Goal: Task Accomplishment & Management: Use online tool/utility

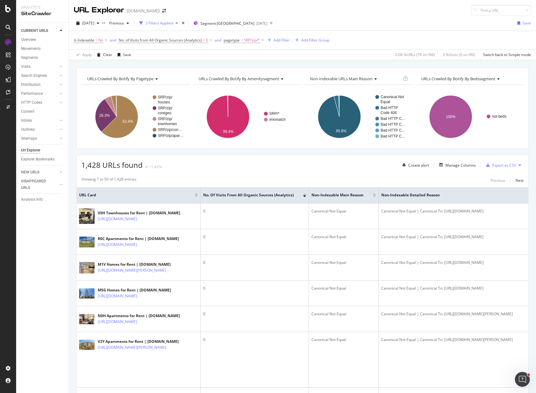
scroll to position [0, 155]
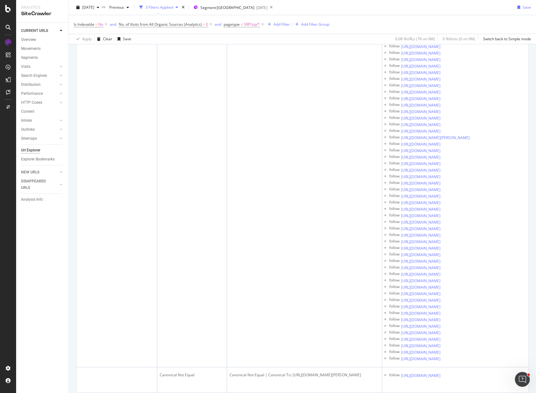
drag, startPoint x: 370, startPoint y: 136, endPoint x: 289, endPoint y: 140, distance: 81.3
copy div "[URL][DOMAIN_NAME]"
click at [325, 10] on div "[DATE] vs Previous 3 Filters Applied Segment: [GEOGRAPHIC_DATA] [DATE] Save" at bounding box center [302, 8] width 467 height 12
click at [350, 7] on div "[DATE] vs Previous 3 Filters Applied Segment: [GEOGRAPHIC_DATA] [DATE] Save" at bounding box center [302, 8] width 467 height 12
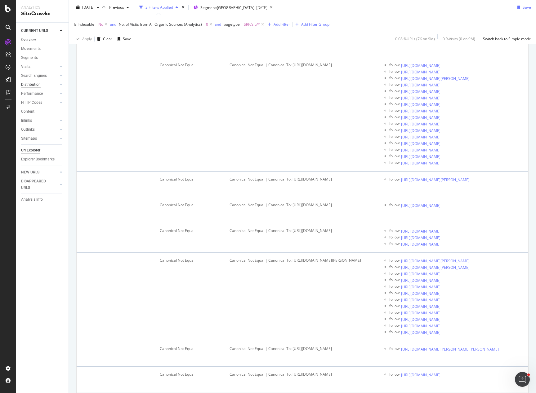
scroll to position [620, 0]
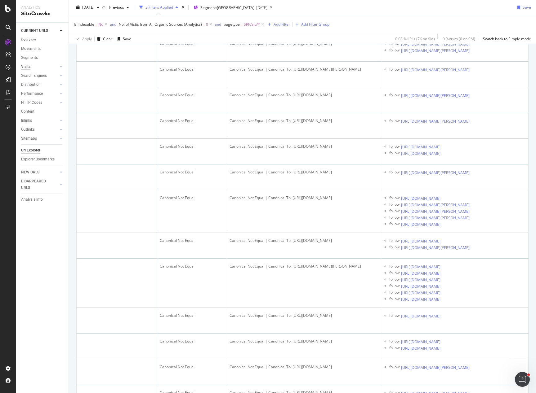
click at [25, 67] on div "Visits" at bounding box center [25, 67] width 9 height 7
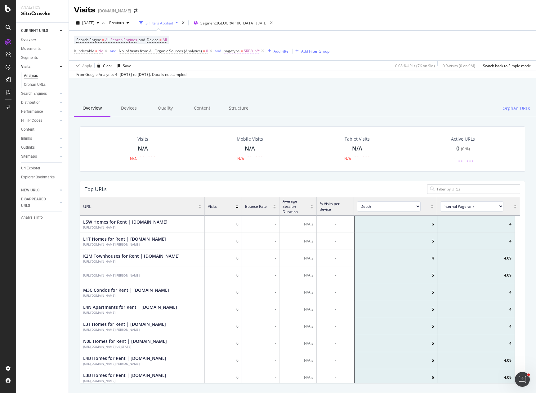
scroll to position [181, 435]
click at [263, 51] on icon at bounding box center [262, 51] width 5 height 6
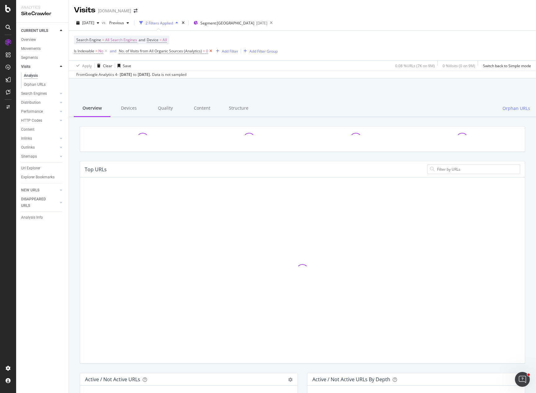
click at [212, 51] on icon at bounding box center [210, 51] width 5 height 6
click at [106, 50] on icon at bounding box center [105, 51] width 5 height 6
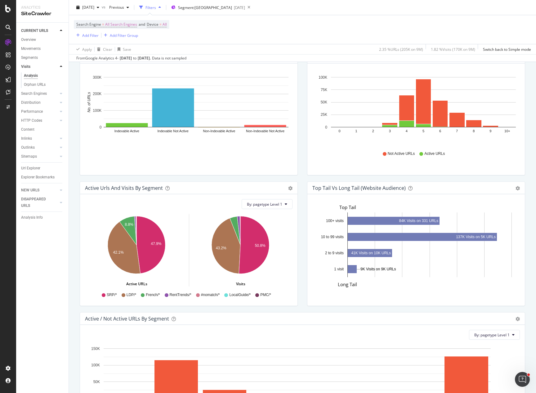
scroll to position [279, 0]
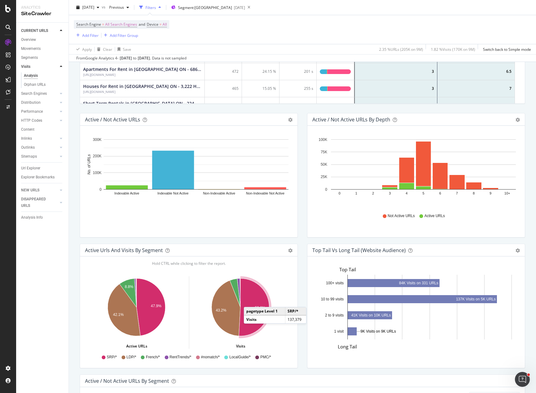
click at [250, 301] on icon "A chart." at bounding box center [254, 308] width 30 height 58
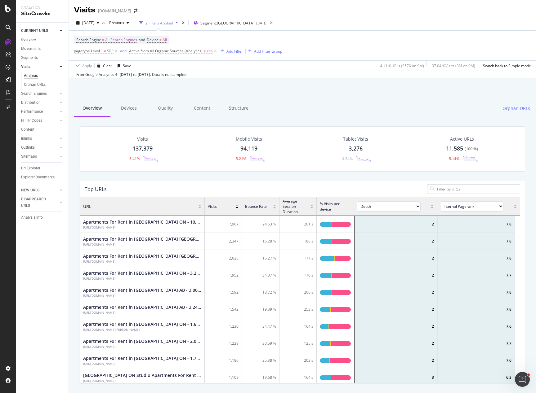
scroll to position [181, 435]
click at [338, 93] on div at bounding box center [302, 94] width 452 height 26
click at [383, 89] on div at bounding box center [302, 94] width 452 height 26
click at [352, 99] on div at bounding box center [302, 94] width 452 height 26
click at [354, 86] on div at bounding box center [302, 94] width 452 height 26
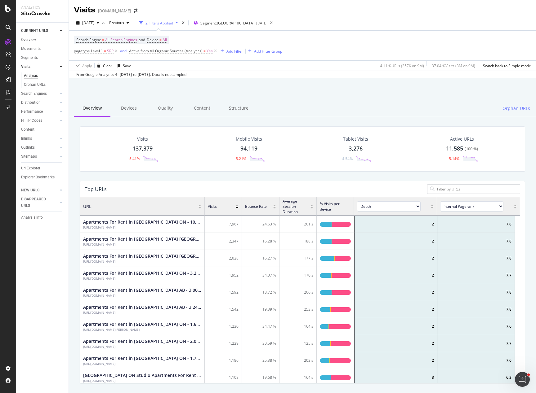
click at [367, 106] on div "Overview Devices Quality Content Structure Orphan URLs" at bounding box center [302, 108] width 467 height 17
click at [256, 95] on div at bounding box center [302, 94] width 452 height 26
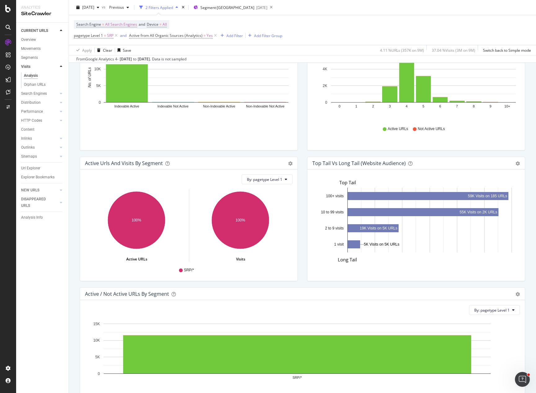
scroll to position [372, 0]
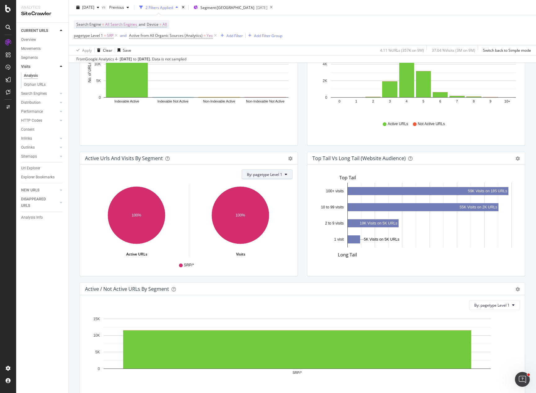
click at [277, 175] on span "By: pagetype Level 1" at bounding box center [264, 174] width 35 height 5
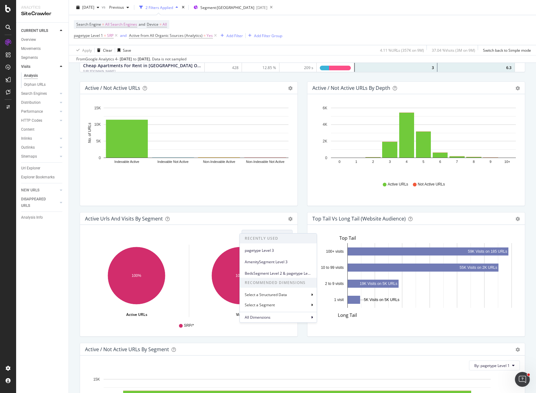
scroll to position [310, 0]
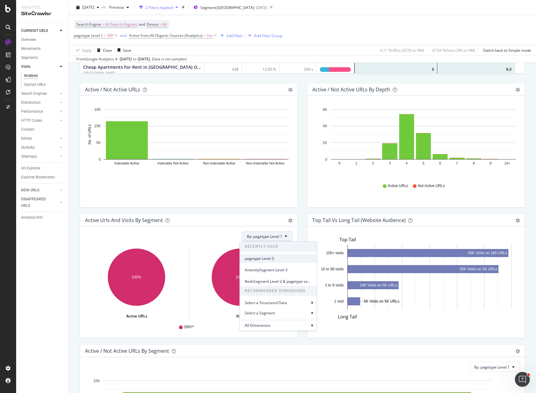
click at [277, 262] on div "pagetype Level 3" at bounding box center [278, 258] width 77 height 9
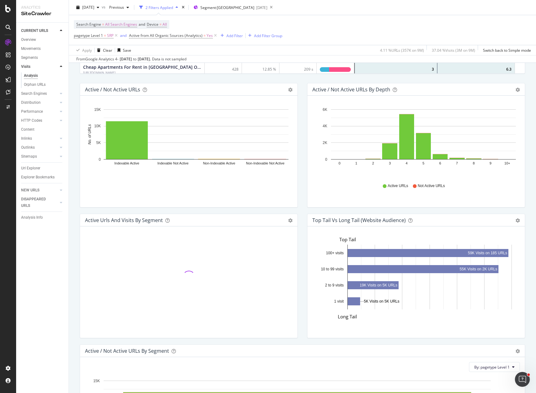
click at [298, 243] on div "Active Urls and Visits by Segment Add to Custom Report Hold CTRL while clicking…" at bounding box center [188, 279] width 227 height 131
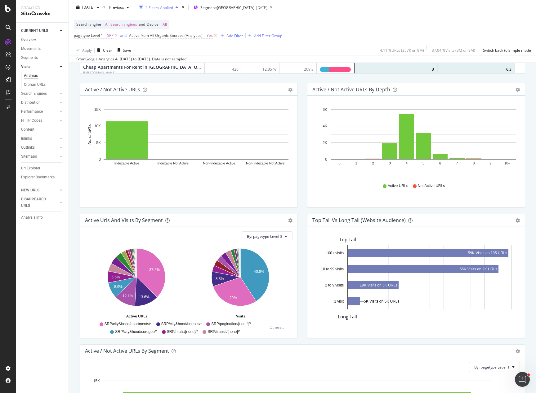
click at [299, 211] on div "Active / Not Active URLs Bar (by Value) Bar (by Percentage) Table Export as CSV…" at bounding box center [188, 148] width 227 height 131
click at [318, 24] on div "Search Engine = All Search Engines and Device = All pagetype Level 1 = SRP and …" at bounding box center [302, 30] width 457 height 30
click at [282, 238] on button "By: pagetype Level 3" at bounding box center [266, 237] width 51 height 10
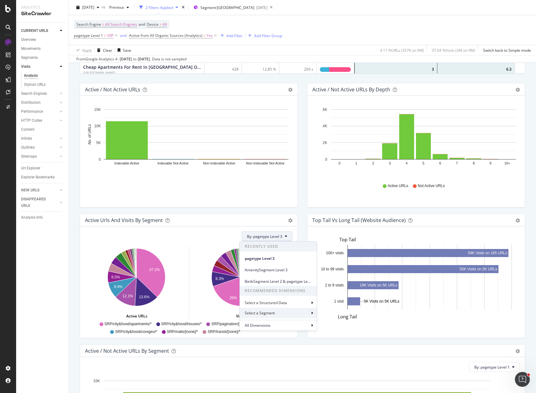
click at [281, 315] on div "Select a Segment" at bounding box center [278, 313] width 77 height 10
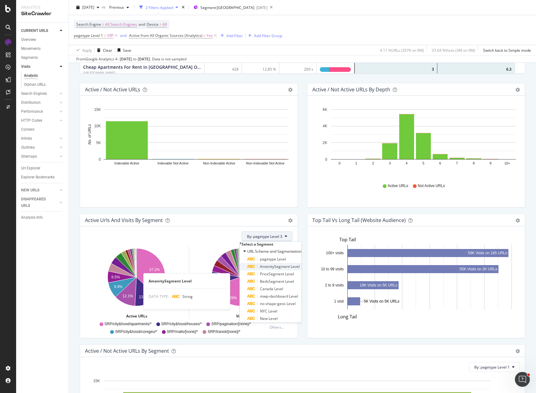
click at [285, 269] on span "AmenitySegment Level" at bounding box center [280, 266] width 40 height 5
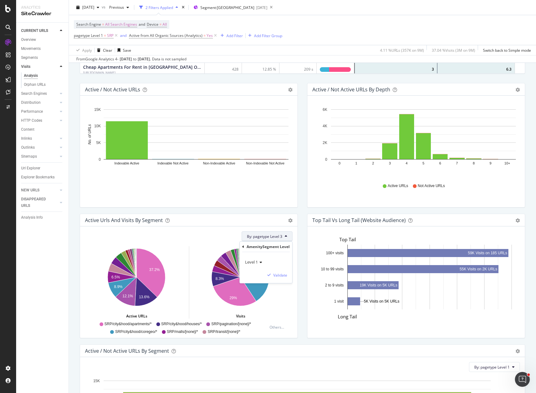
click at [261, 262] on icon at bounding box center [260, 263] width 4 height 4
click at [263, 291] on div "Level 3" at bounding box center [279, 291] width 66 height 8
click at [287, 273] on div "Validate" at bounding box center [280, 275] width 14 height 5
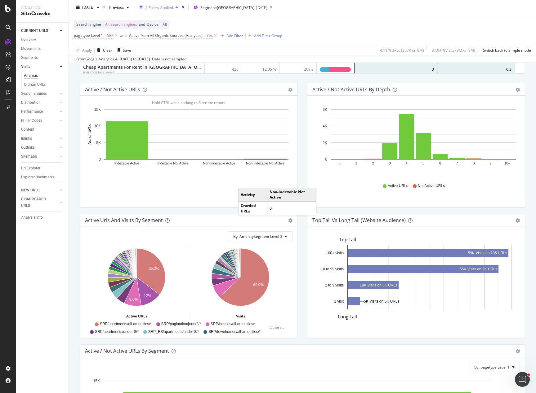
click at [297, 236] on div "Active Urls and Visits by Segment Add to Custom Report By: AmenitySegment Level…" at bounding box center [188, 279] width 227 height 131
click at [288, 221] on icon "gear" at bounding box center [290, 220] width 4 height 4
click at [302, 267] on div "Top Tail vs Long Tail (Website Audience) Bar Table Export as CSV Add to Custom …" at bounding box center [415, 279] width 227 height 131
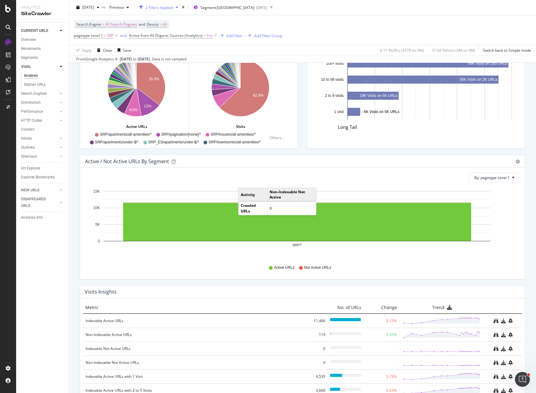
scroll to position [403, 0]
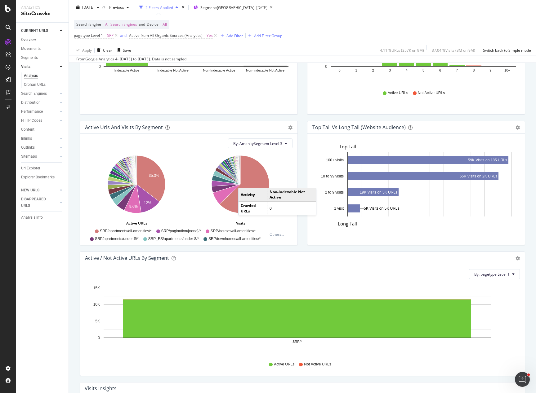
click at [302, 147] on div "Top Tail vs Long Tail (Website Audience) Bar Table Export as CSV Add to Custom …" at bounding box center [415, 186] width 227 height 131
click at [298, 137] on div "Active Urls and Visits by Segment Add to Custom Report By: AmenitySegment Level…" at bounding box center [188, 186] width 227 height 131
click at [31, 167] on div "Url Explorer" at bounding box center [30, 168] width 19 height 7
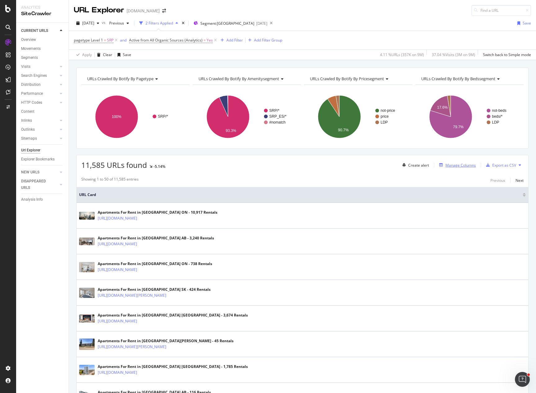
click at [452, 164] on div "Manage Columns" at bounding box center [460, 165] width 30 height 5
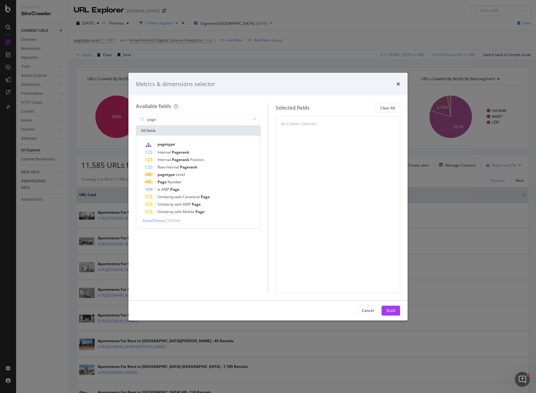
drag, startPoint x: 164, startPoint y: 121, endPoint x: 134, endPoint y: 118, distance: 29.9
click at [135, 118] on div "Available fields page All fields pagetype Internal Pagerank Internal Pagerank P…" at bounding box center [267, 197] width 279 height 205
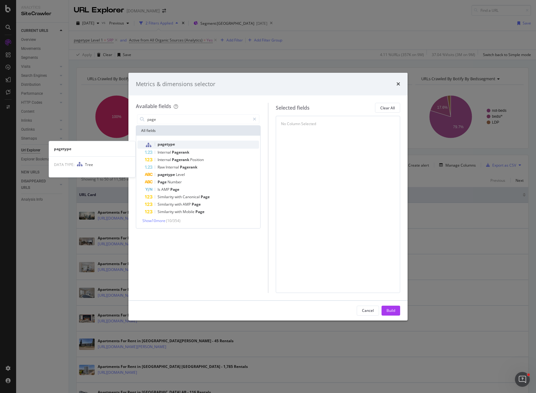
click at [158, 144] on span "pagetype" at bounding box center [165, 144] width 17 height 5
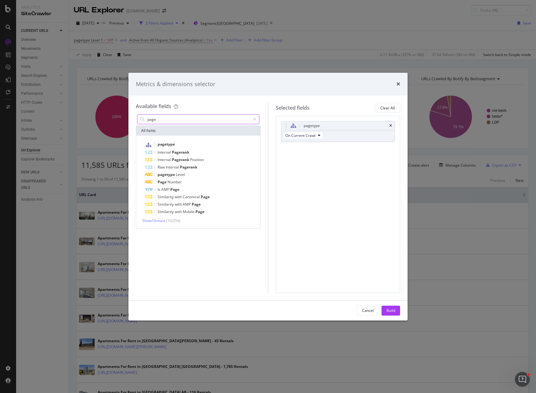
click at [180, 119] on input "page" at bounding box center [198, 119] width 103 height 9
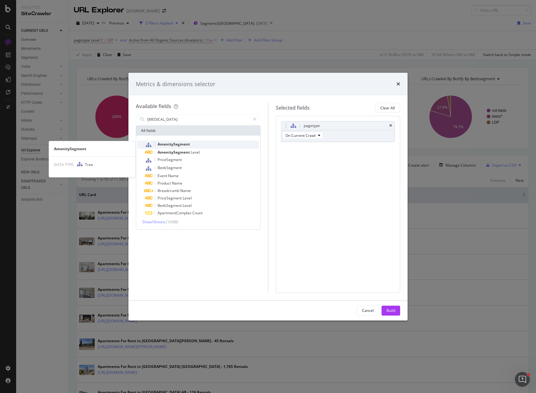
click at [190, 142] on div "AmenitySegment" at bounding box center [202, 145] width 114 height 8
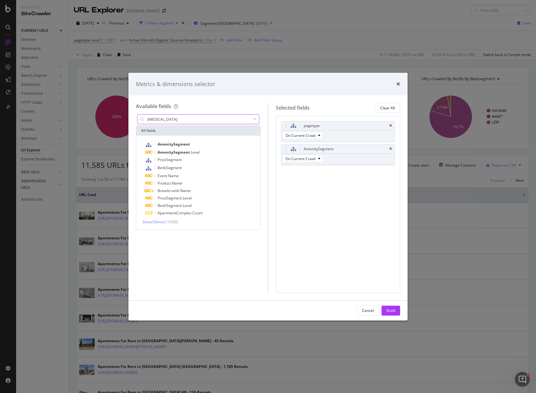
click at [174, 123] on input "[MEDICAL_DATA]" at bounding box center [198, 119] width 103 height 9
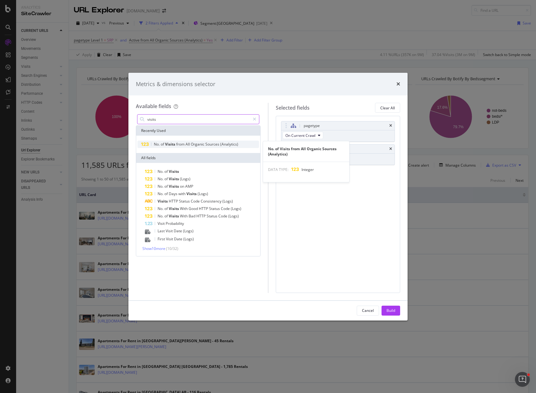
type input "visits"
click at [191, 141] on div "No. of Visits from All Organic Sources (Analytics)" at bounding box center [197, 144] width 121 height 7
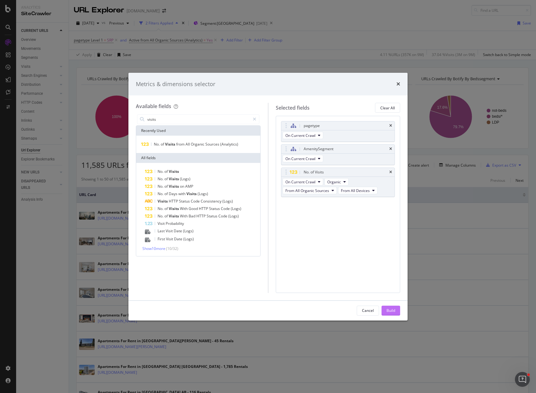
click at [387, 309] on div "Build" at bounding box center [390, 310] width 9 height 5
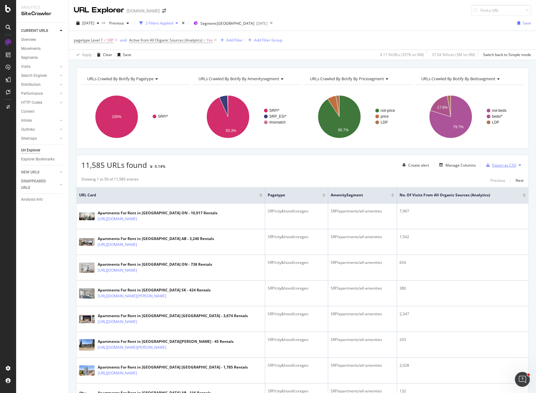
click at [499, 165] on div "Export as CSV" at bounding box center [504, 165] width 24 height 5
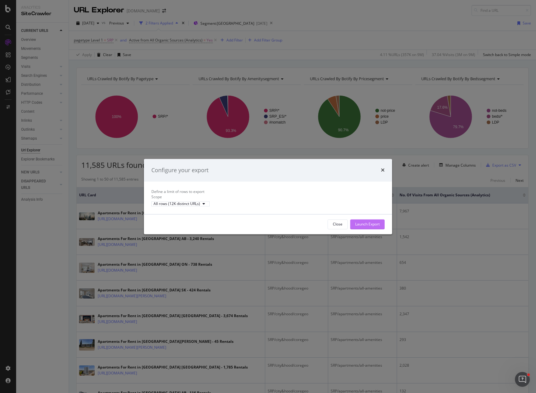
click at [373, 227] on div "Launch Export" at bounding box center [367, 224] width 24 height 5
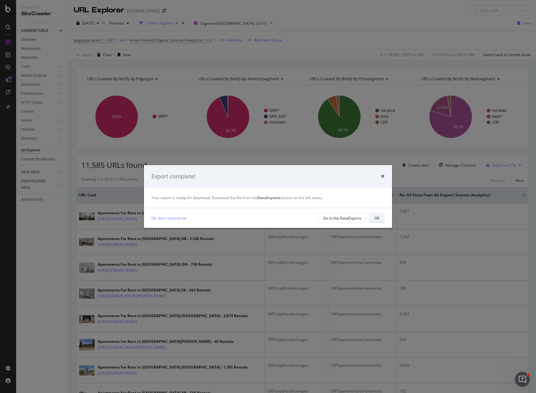
click at [375, 220] on div "OK" at bounding box center [376, 218] width 5 height 5
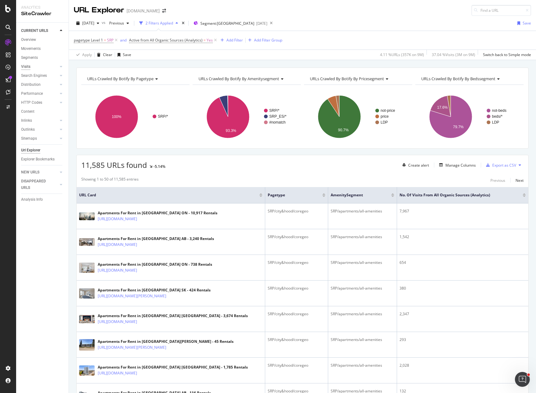
click at [26, 67] on div "Visits" at bounding box center [25, 67] width 9 height 7
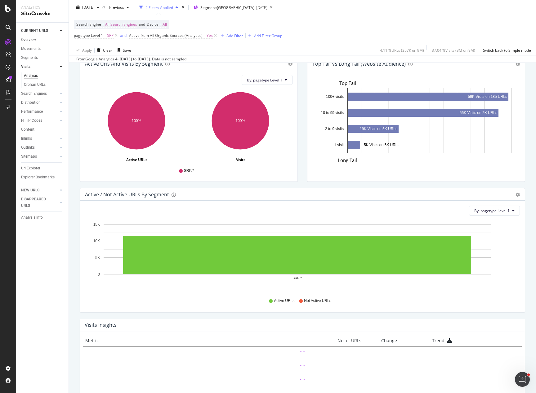
scroll to position [374, 0]
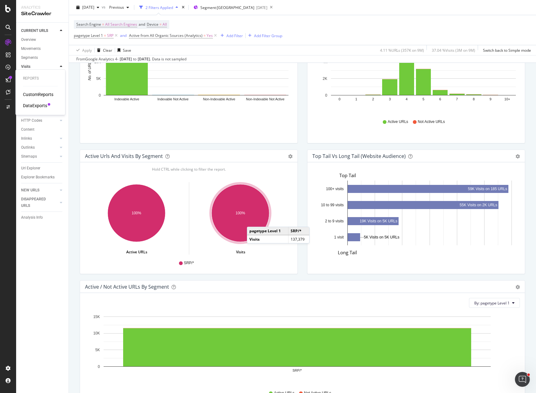
click at [39, 108] on div "DataExports" at bounding box center [35, 106] width 24 height 6
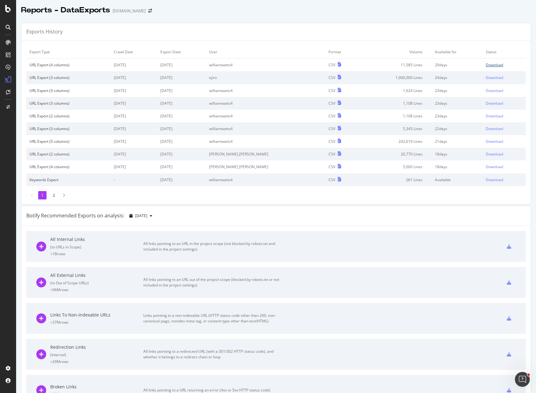
click at [485, 65] on div "Download" at bounding box center [493, 64] width 17 height 5
click at [182, 23] on div "Exports History Export Type Crawl Date Export Date User Format Volume Available…" at bounding box center [276, 114] width 510 height 182
click at [147, 24] on div "Exports History" at bounding box center [275, 31] width 509 height 17
click at [130, 195] on div "1 2" at bounding box center [275, 195] width 499 height 8
click at [179, 17] on div at bounding box center [275, 16] width 519 height 2
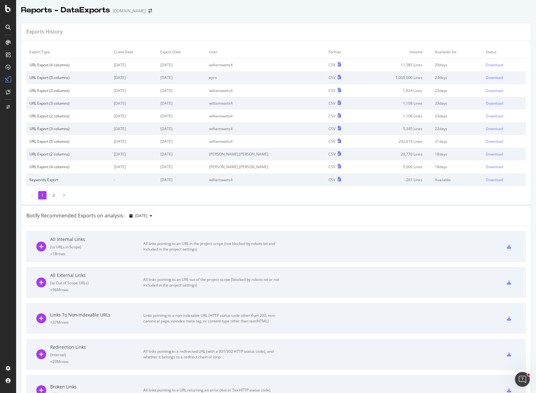
click at [217, 25] on div "Exports History" at bounding box center [275, 31] width 509 height 17
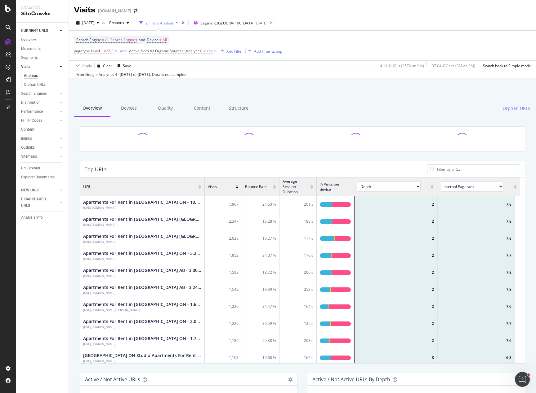
scroll to position [181, 435]
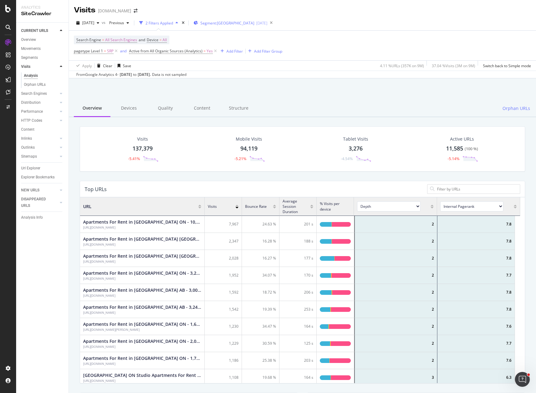
click at [241, 22] on span "Segment: [GEOGRAPHIC_DATA]" at bounding box center [227, 22] width 54 height 5
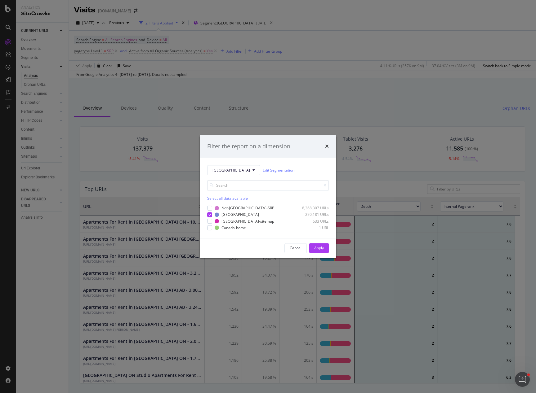
click at [307, 69] on div "Filter the report on a dimension Canada Edit Segmentation Select all data avail…" at bounding box center [268, 196] width 536 height 393
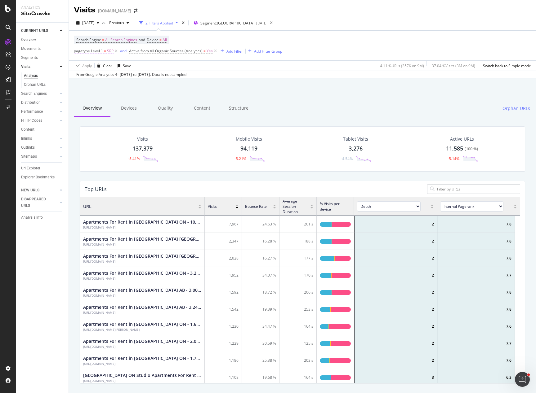
click at [95, 51] on span "pagetype Level 1" at bounding box center [88, 50] width 29 height 5
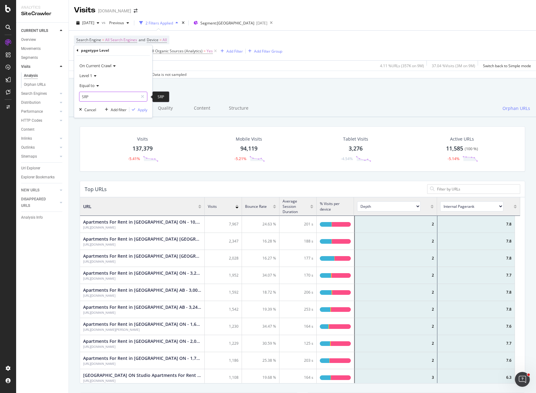
click at [97, 97] on input "SRP" at bounding box center [108, 97] width 59 height 10
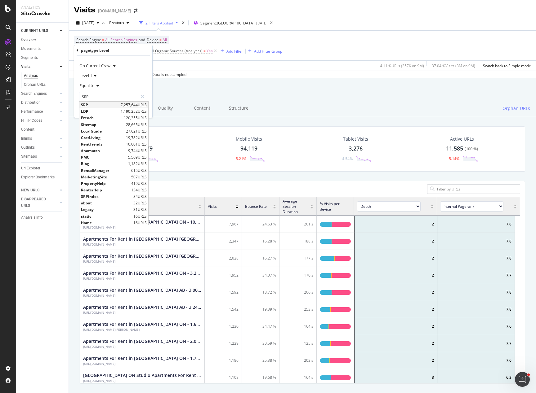
click at [85, 105] on span "SRP" at bounding box center [100, 104] width 38 height 5
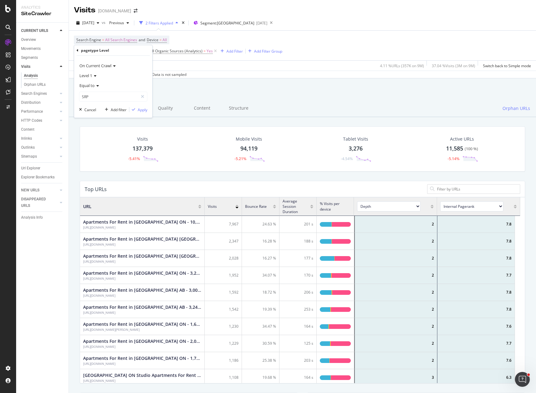
click at [96, 76] on icon at bounding box center [94, 76] width 4 height 4
click at [78, 51] on icon at bounding box center [78, 51] width 2 height 4
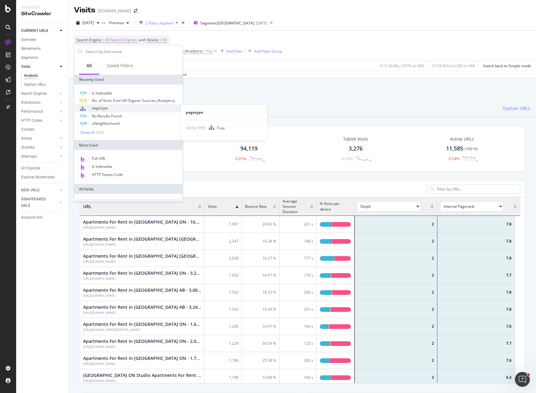
click at [100, 107] on span "pagetype" at bounding box center [100, 107] width 16 height 5
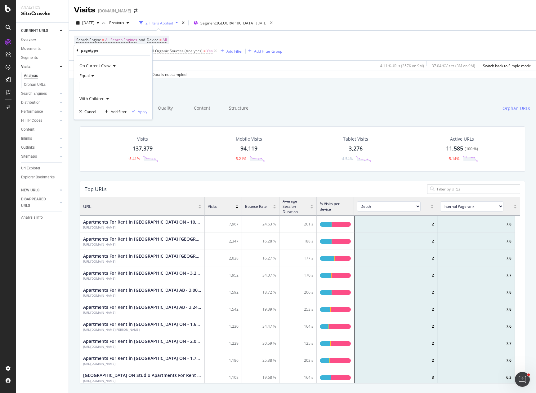
click at [92, 87] on div at bounding box center [113, 87] width 68 height 10
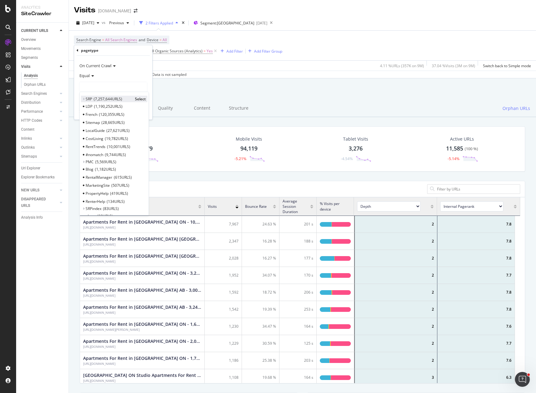
click at [83, 99] on icon at bounding box center [83, 99] width 2 height 4
click at [87, 114] on icon at bounding box center [87, 114] width 2 height 4
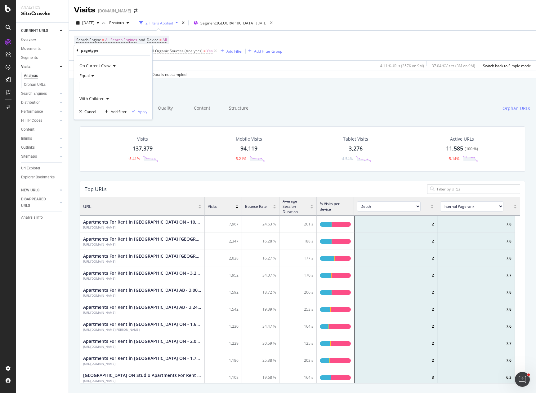
click at [93, 76] on icon at bounding box center [92, 76] width 4 height 4
click at [77, 49] on icon at bounding box center [78, 51] width 2 height 4
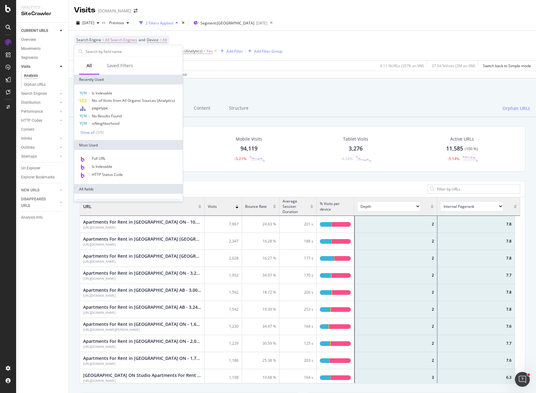
click at [217, 63] on div "Apply Clear Save 4.11 % URLs ( 357K on 9M ) 37.04 % Visits ( 3M on 9M ) Switch …" at bounding box center [302, 65] width 467 height 10
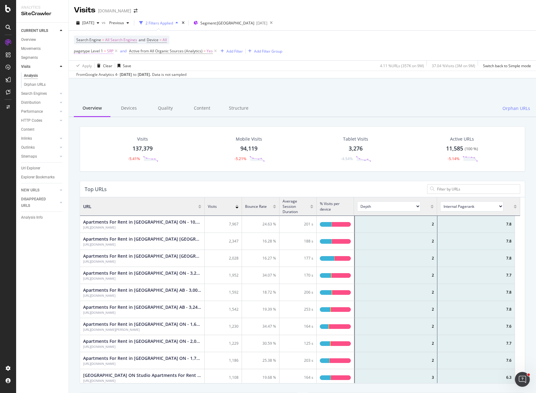
click at [107, 50] on span "SRP" at bounding box center [110, 51] width 7 height 9
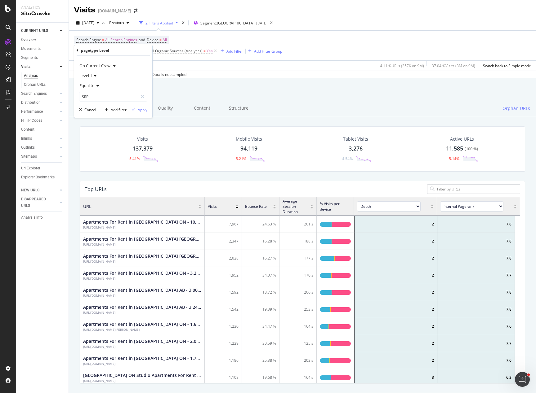
click at [96, 75] on icon at bounding box center [94, 76] width 4 height 4
click at [95, 98] on div "Level 2" at bounding box center [114, 96] width 66 height 8
drag, startPoint x: 94, startPoint y: 73, endPoint x: 98, endPoint y: 78, distance: 6.0
click at [94, 73] on div "Level 2" at bounding box center [113, 76] width 68 height 10
click at [95, 104] on div "Level 3" at bounding box center [114, 104] width 66 height 8
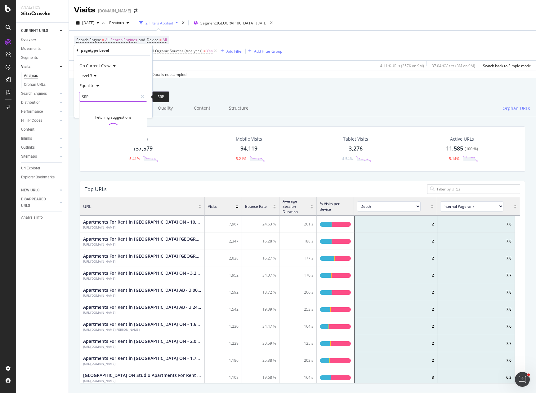
click at [96, 98] on input "SRP" at bounding box center [108, 97] width 59 height 10
type input "p"
type input "under-"
click at [100, 86] on div "Equal to" at bounding box center [113, 86] width 68 height 10
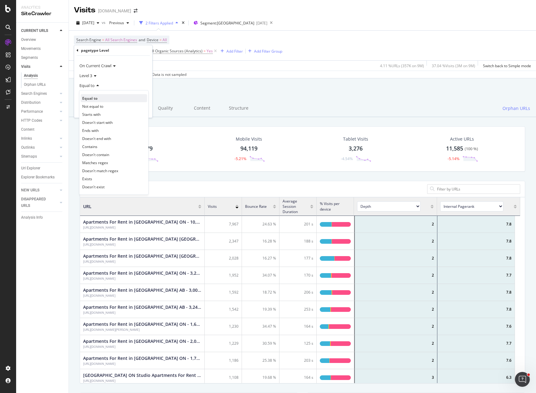
click at [90, 96] on span "Equal to" at bounding box center [89, 98] width 15 height 5
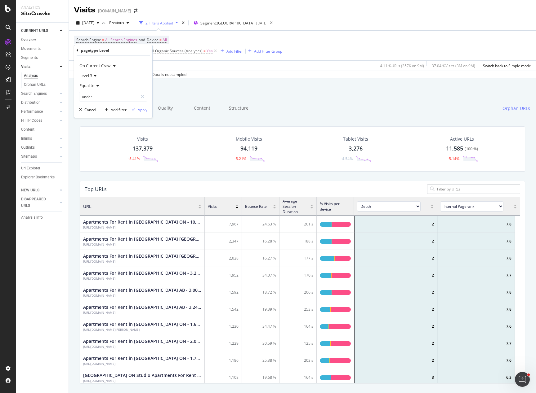
click at [91, 75] on span "Level 3" at bounding box center [85, 76] width 13 height 6
click at [93, 96] on span "Level 2" at bounding box center [88, 96] width 12 height 5
click at [101, 97] on input "under-" at bounding box center [108, 97] width 59 height 10
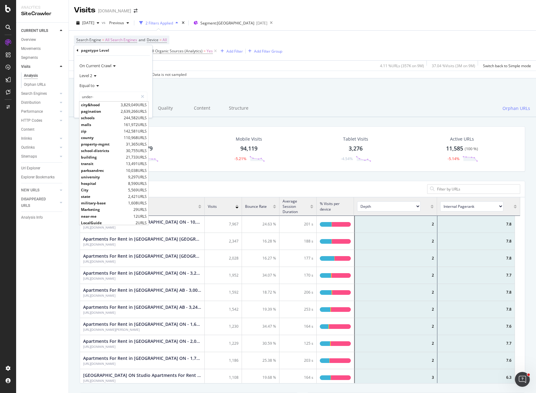
click at [89, 75] on span "Level 2" at bounding box center [85, 76] width 13 height 6
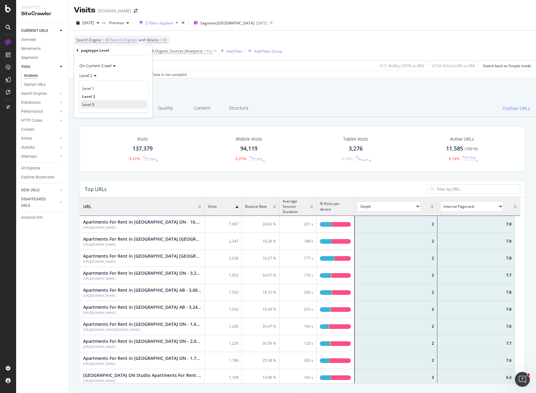
click at [95, 103] on div "Level 3" at bounding box center [114, 104] width 66 height 8
click at [100, 96] on input "under-" at bounding box center [108, 97] width 59 height 10
type input "p"
click at [93, 75] on icon at bounding box center [94, 76] width 4 height 4
click at [92, 103] on span "Level 3" at bounding box center [88, 104] width 13 height 5
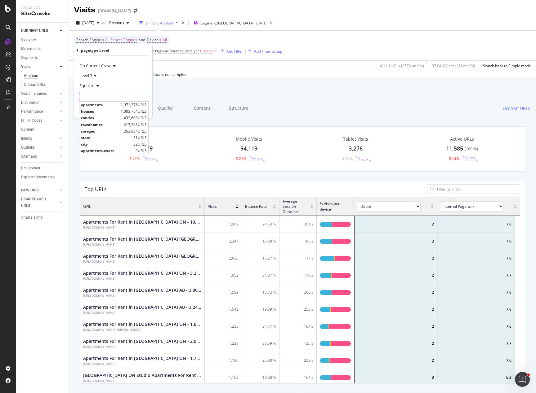
click at [98, 94] on input "text" at bounding box center [113, 97] width 68 height 10
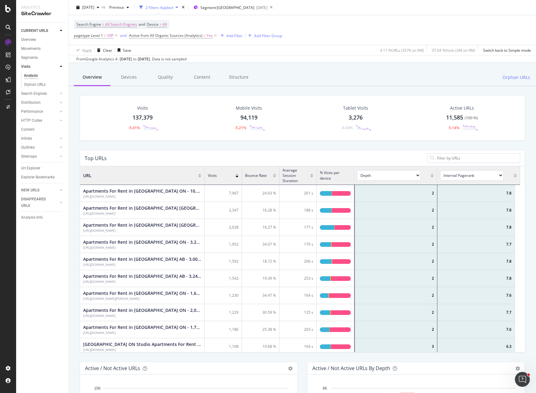
scroll to position [0, 0]
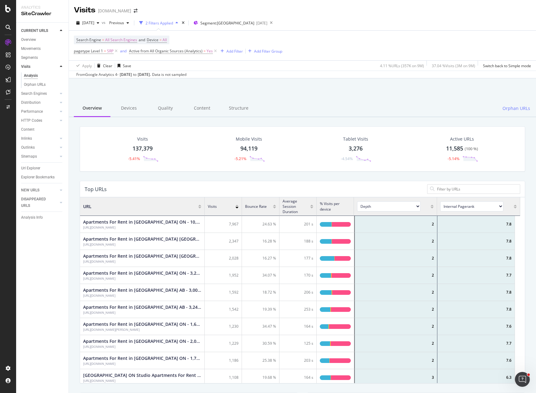
drag, startPoint x: 165, startPoint y: 63, endPoint x: 162, endPoint y: 64, distance: 3.4
click at [165, 63] on div "Apply Clear Save 4.11 % URLs ( 357K on 9M ) 37.04 % Visits ( 3M on 9M ) Switch …" at bounding box center [302, 65] width 467 height 10
click at [31, 59] on div "Segments" at bounding box center [29, 58] width 17 height 7
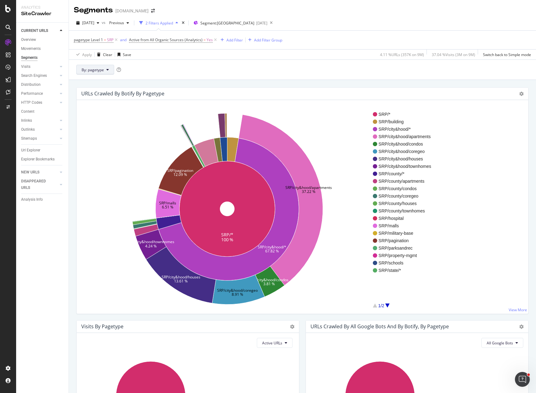
click at [99, 70] on span "By: pagetype" at bounding box center [93, 69] width 22 height 5
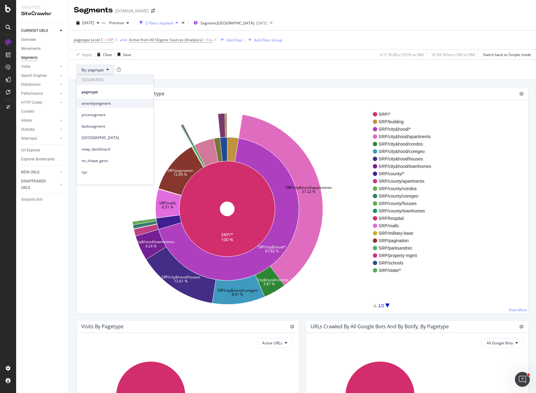
click at [108, 102] on span "amenitysegment" at bounding box center [115, 104] width 67 height 6
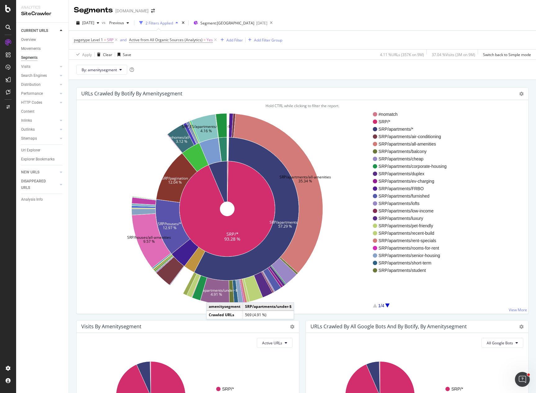
click at [212, 296] on text "4.91 %" at bounding box center [215, 294] width 11 height 5
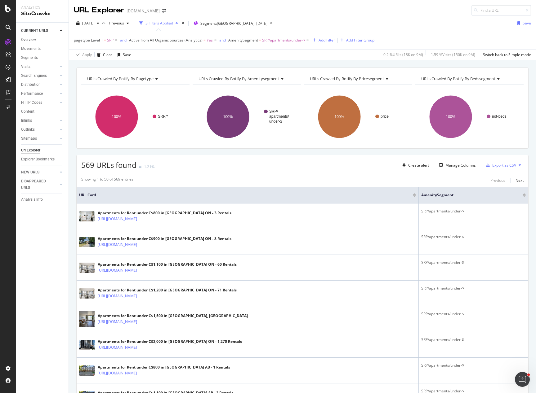
click at [50, 249] on div "CURRENT URLS Overview Movements Segments Visits Analysis Orphan URLs Search Eng…" at bounding box center [42, 208] width 52 height 371
click at [452, 167] on div "Manage Columns" at bounding box center [460, 165] width 30 height 5
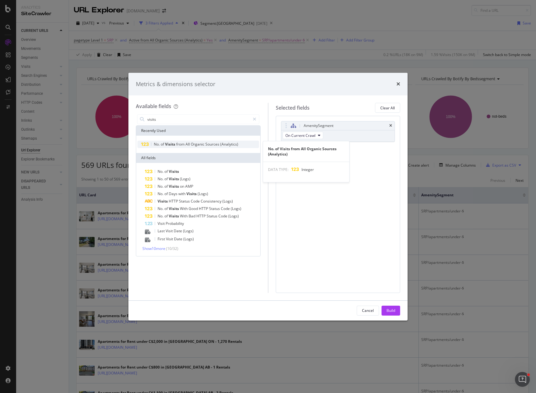
type input "visits"
drag, startPoint x: 186, startPoint y: 144, endPoint x: 207, endPoint y: 155, distance: 23.6
click at [186, 144] on span "All" at bounding box center [187, 144] width 5 height 5
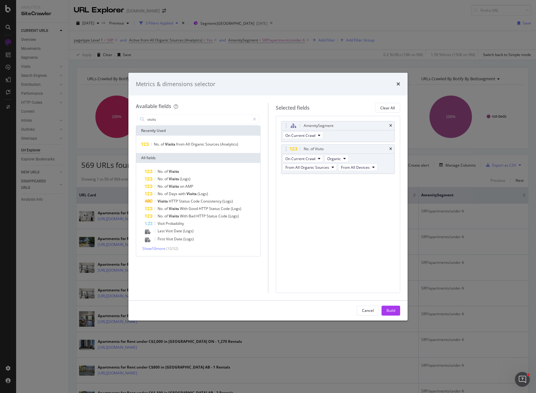
click at [389, 311] on div "Build" at bounding box center [390, 310] width 9 height 5
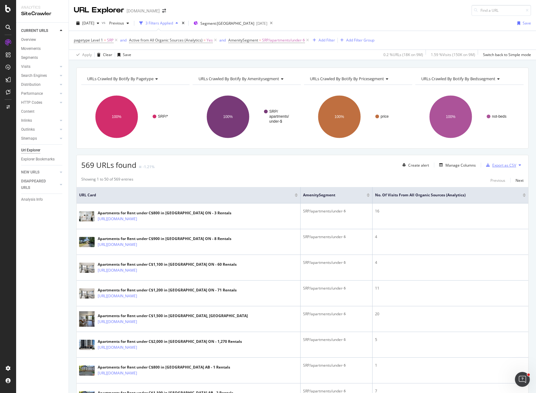
click at [502, 166] on div "Export as CSV" at bounding box center [504, 165] width 24 height 5
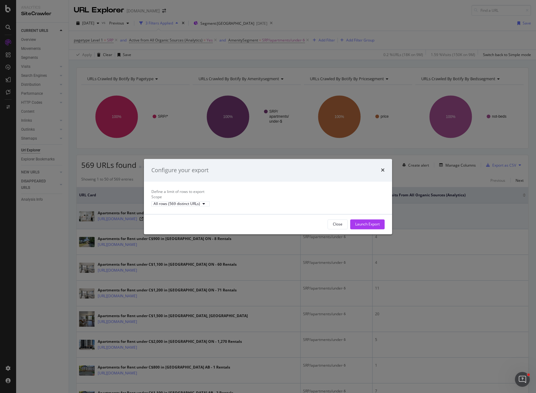
click at [367, 227] on div "Launch Export" at bounding box center [367, 224] width 24 height 5
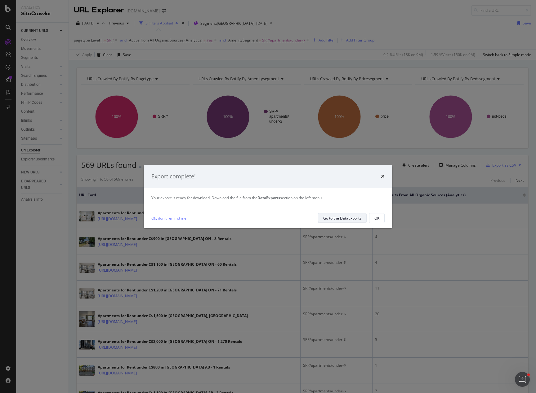
click at [344, 217] on div "Go to the DataExports" at bounding box center [342, 218] width 38 height 5
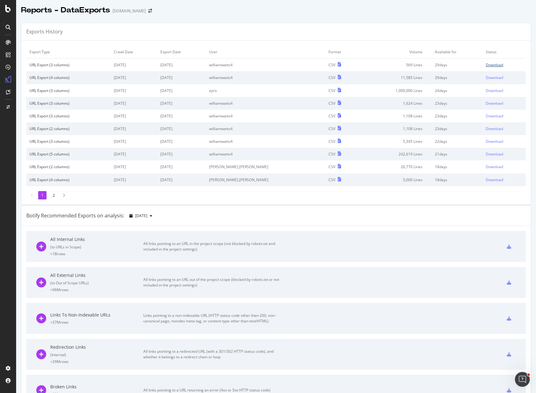
click at [485, 66] on div "Download" at bounding box center [493, 64] width 17 height 5
click at [133, 29] on div "Exports History" at bounding box center [275, 31] width 509 height 17
click at [116, 29] on div "Exports History" at bounding box center [275, 31] width 509 height 17
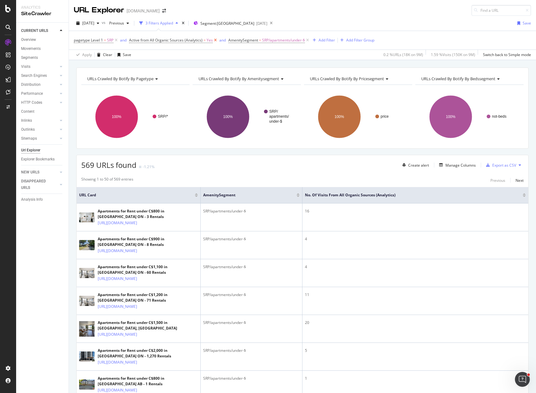
click at [215, 40] on icon at bounding box center [215, 40] width 5 height 6
click at [315, 62] on div "URLs Crawled By Botify By pagetype Chart (by Value) Table Expand Export as CSV …" at bounding box center [302, 67] width 467 height 15
click at [184, 41] on span "SRP/apartments/under-$" at bounding box center [184, 40] width 43 height 9
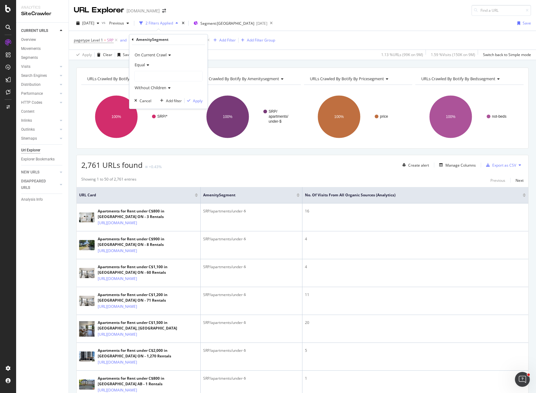
click at [144, 66] on span "Equal" at bounding box center [140, 65] width 10 height 6
click at [236, 57] on div "Apply Clear Save 1.13 % URLs ( 99K on 9M ) 1.59 % Visits ( 150K on 9M ) Switch …" at bounding box center [302, 55] width 467 height 10
click at [178, 40] on span "SRP/apartments/under-$" at bounding box center [184, 40] width 43 height 9
click at [159, 77] on span "SRP/apartments/under-$" at bounding box center [158, 76] width 46 height 6
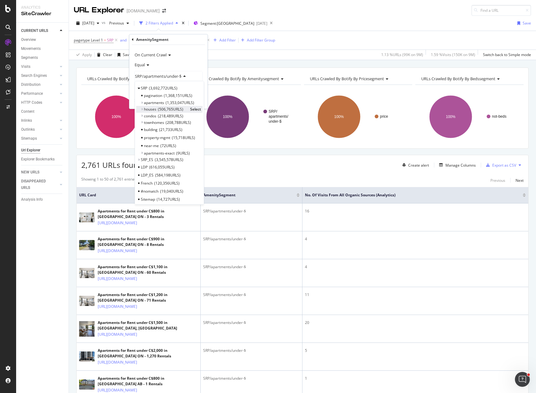
click at [142, 110] on icon at bounding box center [142, 110] width 2 height 4
click at [158, 133] on span "under-$" at bounding box center [155, 132] width 14 height 5
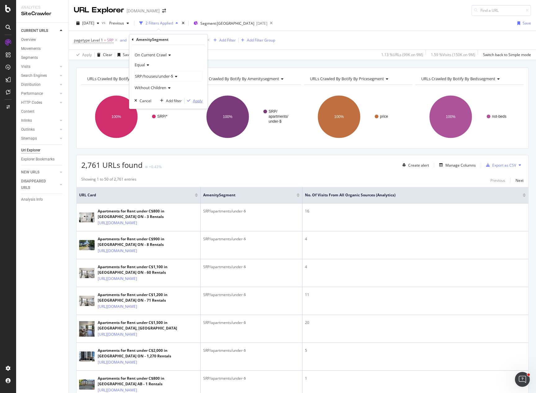
click at [198, 102] on div "Apply" at bounding box center [198, 100] width 10 height 5
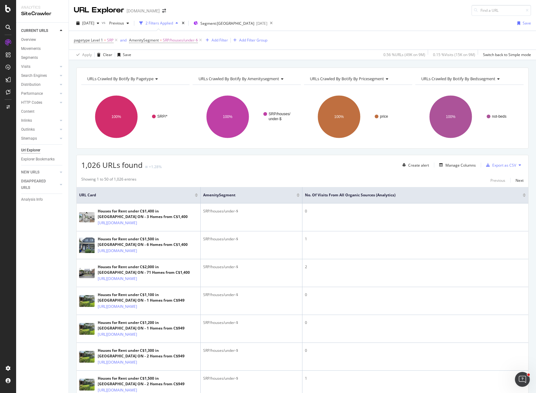
click at [497, 165] on div "Export as CSV" at bounding box center [504, 165] width 24 height 5
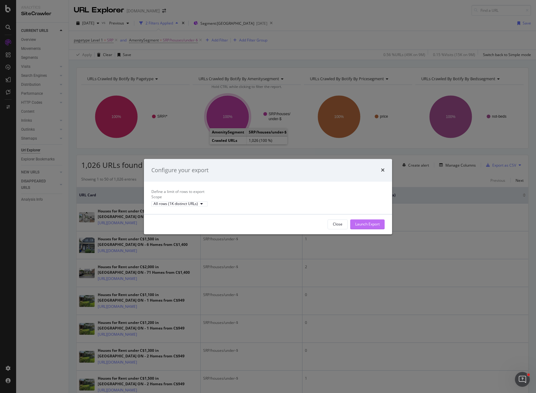
click at [364, 227] on div "Launch Export" at bounding box center [367, 224] width 24 height 5
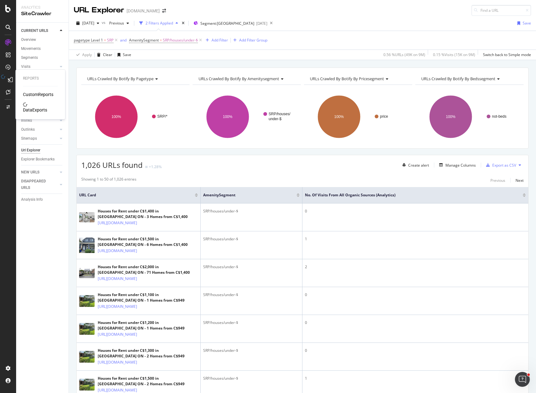
click at [36, 107] on div "DataExports" at bounding box center [35, 110] width 24 height 6
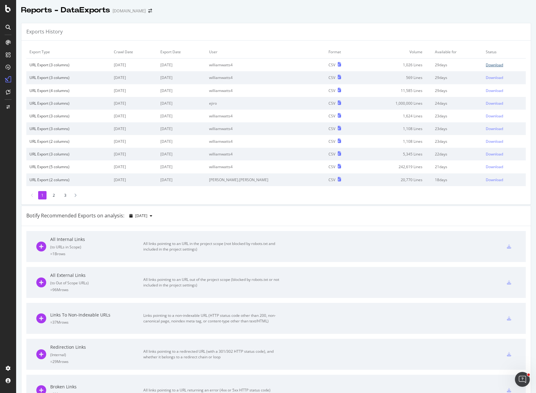
click at [485, 66] on div "Download" at bounding box center [493, 64] width 17 height 5
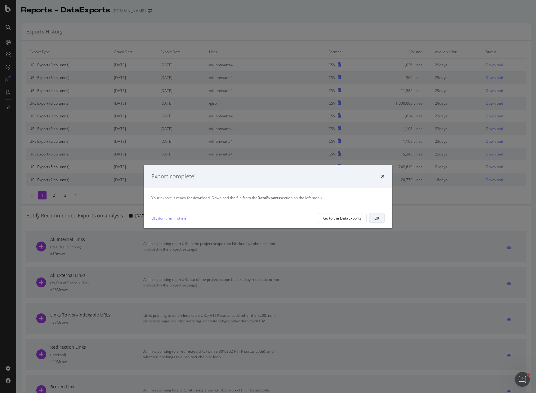
click at [382, 218] on button "OK" at bounding box center [376, 218] width 15 height 10
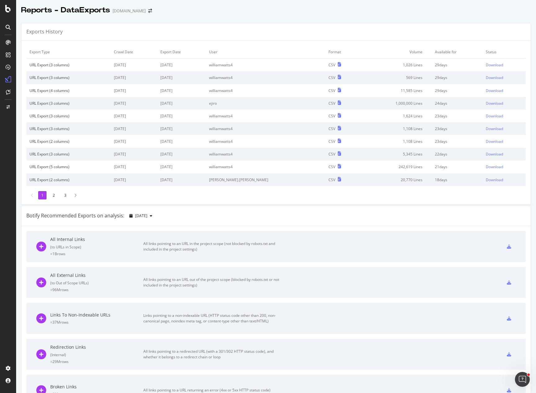
click at [82, 216] on div "Botify Recommended Exports on analysis:" at bounding box center [75, 215] width 98 height 7
click at [349, 10] on div "Reports - DataExports [DOMAIN_NAME]" at bounding box center [275, 7] width 519 height 15
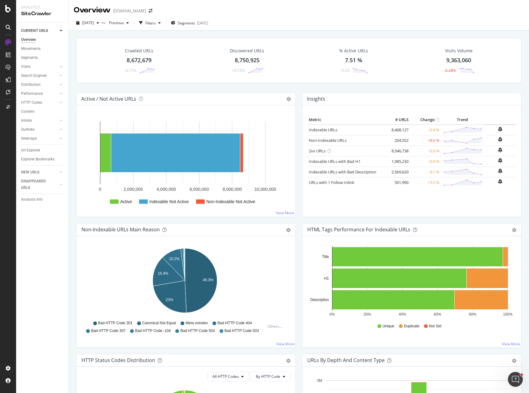
click at [313, 22] on div "[DATE] vs Previous Filters Segments [DATE]" at bounding box center [299, 24] width 461 height 12
click at [44, 241] on div "CURRENT URLS Overview Movements Segments Visits Analysis Orphan URLs Search Eng…" at bounding box center [42, 208] width 52 height 371
click at [150, 11] on icon "arrow-right-arrow-left" at bounding box center [151, 11] width 4 height 4
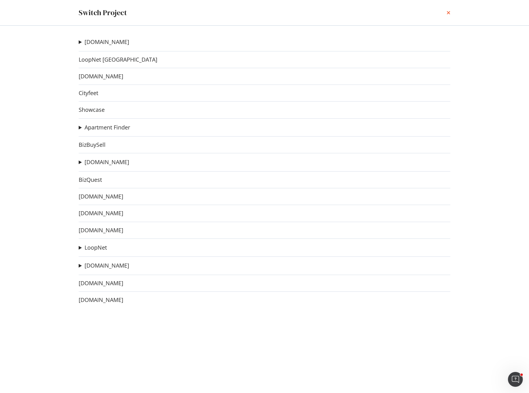
click at [448, 13] on icon "times" at bounding box center [449, 12] width 4 height 5
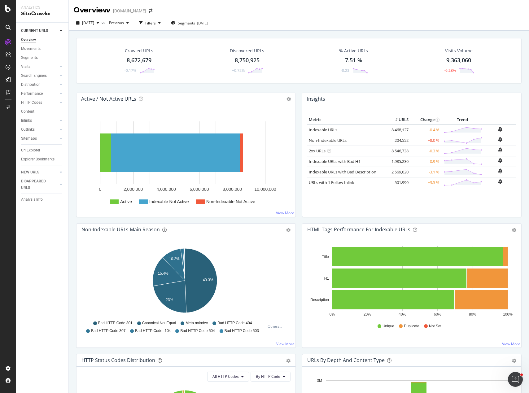
click at [136, 10] on div "[DOMAIN_NAME]" at bounding box center [129, 11] width 33 height 6
click at [146, 10] on span at bounding box center [150, 11] width 9 height 4
click at [148, 11] on span at bounding box center [150, 11] width 9 height 4
click at [149, 11] on icon "arrow-right-arrow-left" at bounding box center [151, 11] width 4 height 4
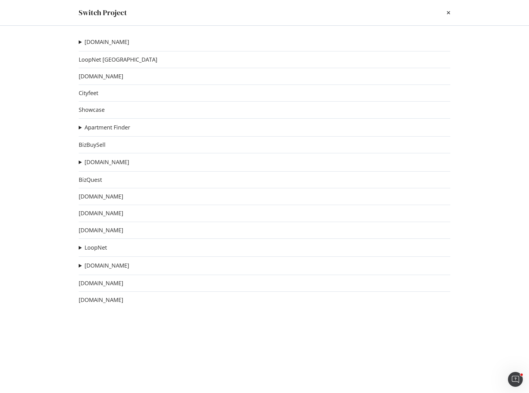
click at [79, 42] on summary "[DOMAIN_NAME]" at bounding box center [104, 42] width 51 height 8
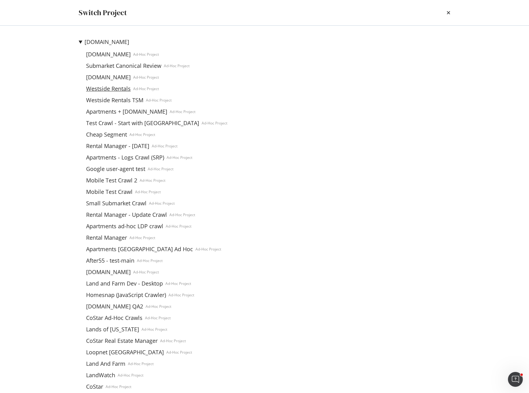
click at [106, 90] on link "Westside Rentals" at bounding box center [109, 89] width 50 height 7
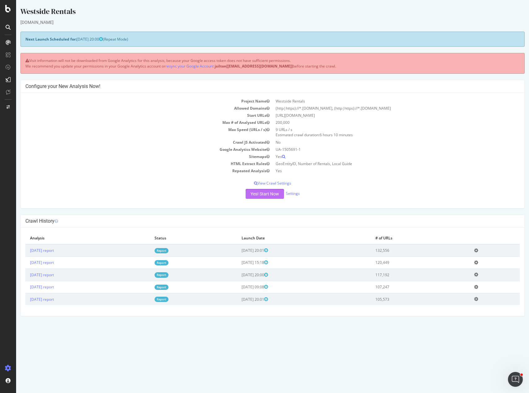
click at [258, 193] on button "Yes! Start Now" at bounding box center [265, 194] width 38 height 10
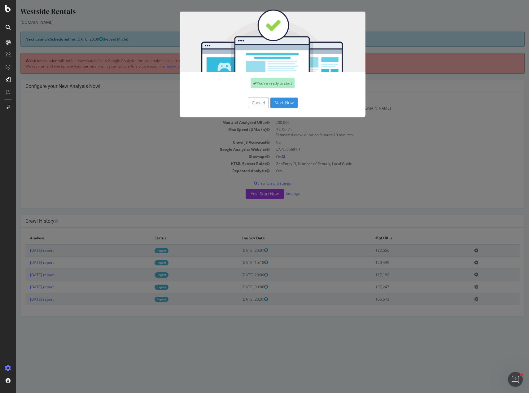
click at [277, 102] on button "Start Now" at bounding box center [284, 103] width 27 height 11
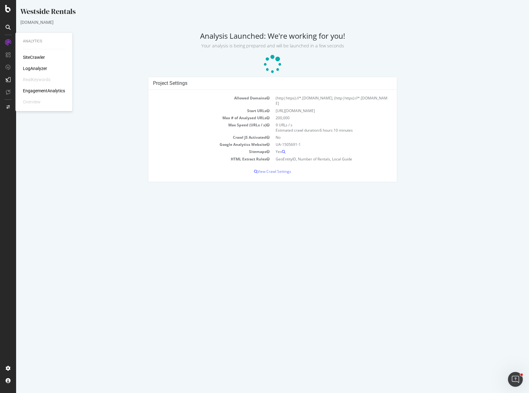
click at [113, 34] on h2 "Analysis Launched: We're working for you! Your analysis is being prepared and w…" at bounding box center [272, 40] width 505 height 17
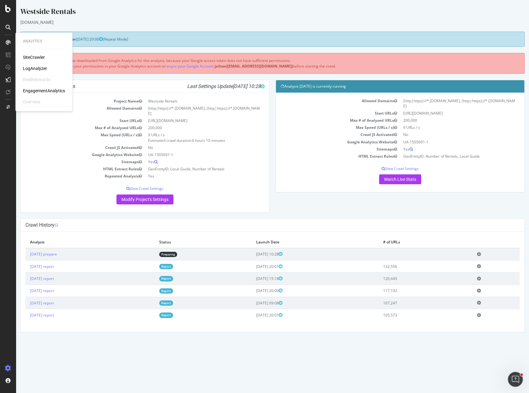
click at [30, 55] on div "SiteCrawler" at bounding box center [34, 57] width 22 height 6
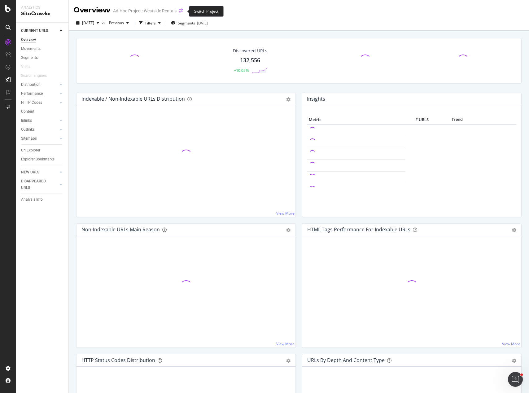
click at [180, 11] on icon "arrow-right-arrow-left" at bounding box center [181, 11] width 4 height 4
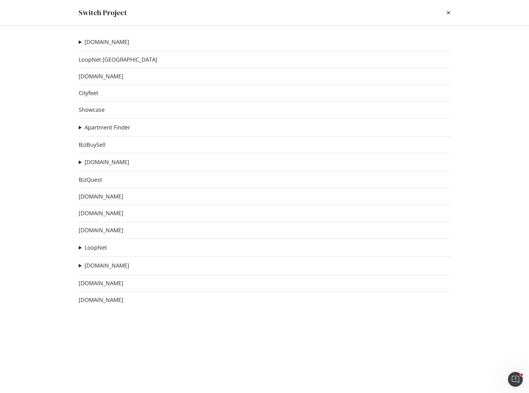
click at [78, 41] on div "Apartments.com After55.com Ad-Hoc Project Submarket Canonical Review Ad-Hoc Pro…" at bounding box center [264, 210] width 397 height 368
click at [79, 42] on summary "[DOMAIN_NAME]" at bounding box center [104, 42] width 51 height 8
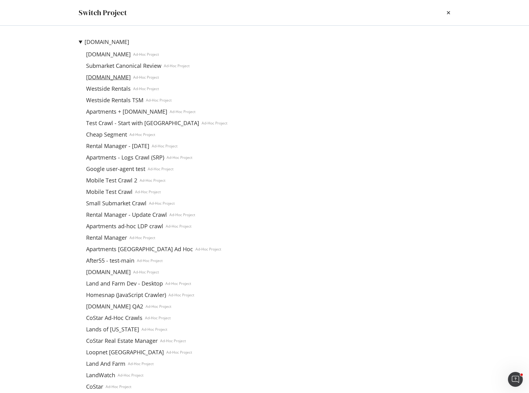
click at [112, 76] on link "CorporateHousing.com" at bounding box center [109, 77] width 50 height 7
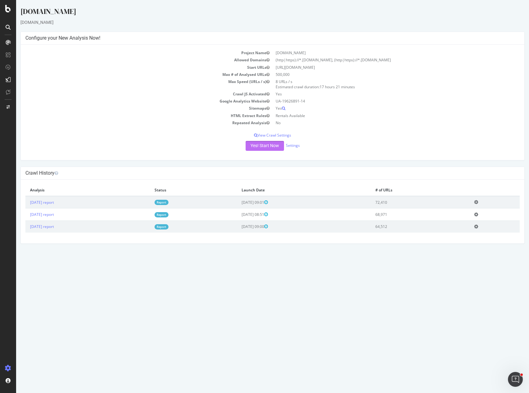
click at [260, 146] on button "Yes! Start Now" at bounding box center [265, 146] width 38 height 10
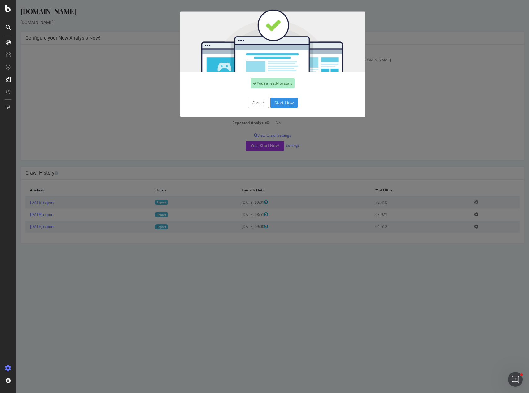
click at [278, 104] on button "Start Now" at bounding box center [284, 103] width 27 height 11
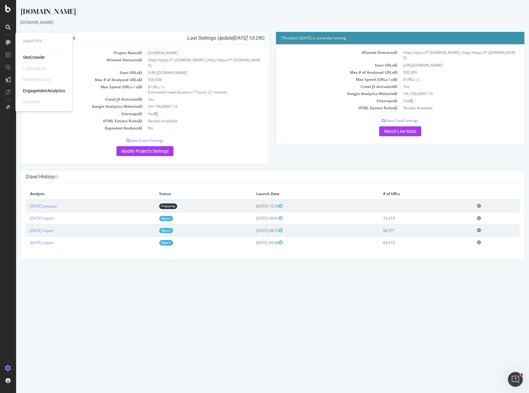
click at [32, 56] on div "SiteCrawler" at bounding box center [34, 57] width 22 height 6
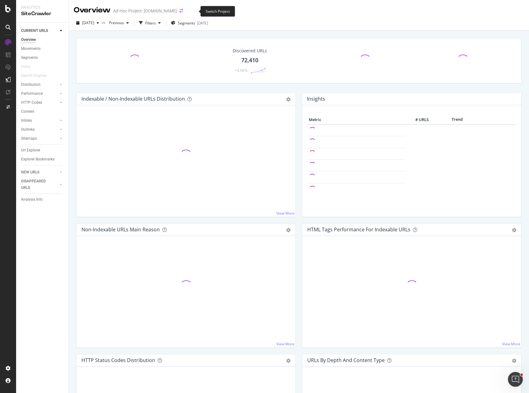
click at [183, 12] on icon "arrow-right-arrow-left" at bounding box center [181, 11] width 4 height 4
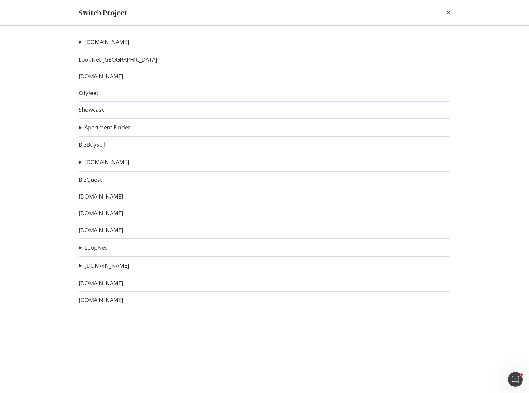
click at [80, 43] on summary "[DOMAIN_NAME]" at bounding box center [104, 42] width 51 height 8
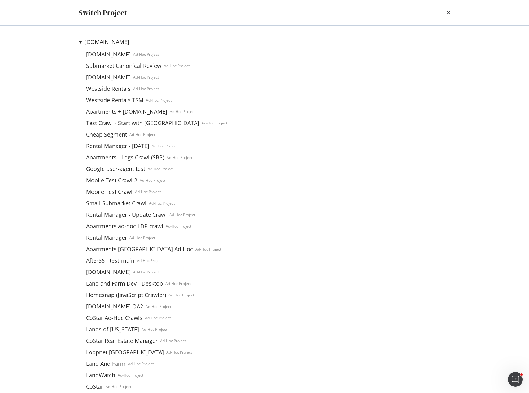
click at [80, 41] on summary "[DOMAIN_NAME]" at bounding box center [153, 42] width 149 height 8
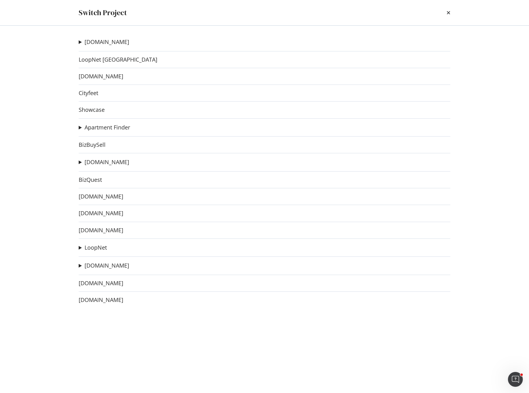
click at [78, 161] on div "Apartments.com After55.com Ad-Hoc Project Submarket Canonical Review Ad-Hoc Pro…" at bounding box center [264, 210] width 397 height 368
click at [79, 162] on summary "ForRent.com" at bounding box center [104, 162] width 51 height 8
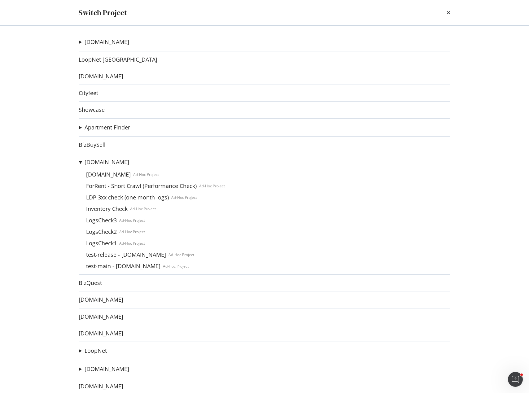
click at [105, 176] on link "ForRentUniversity.com" at bounding box center [109, 174] width 50 height 7
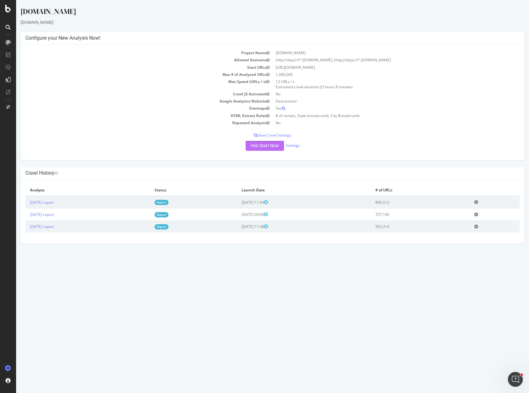
click at [261, 145] on button "Yes! Start Now" at bounding box center [265, 146] width 38 height 10
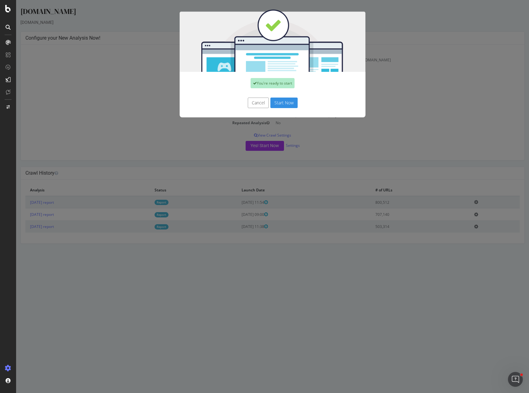
click at [279, 103] on button "Start Now" at bounding box center [284, 103] width 27 height 11
